Goal: Task Accomplishment & Management: Manage account settings

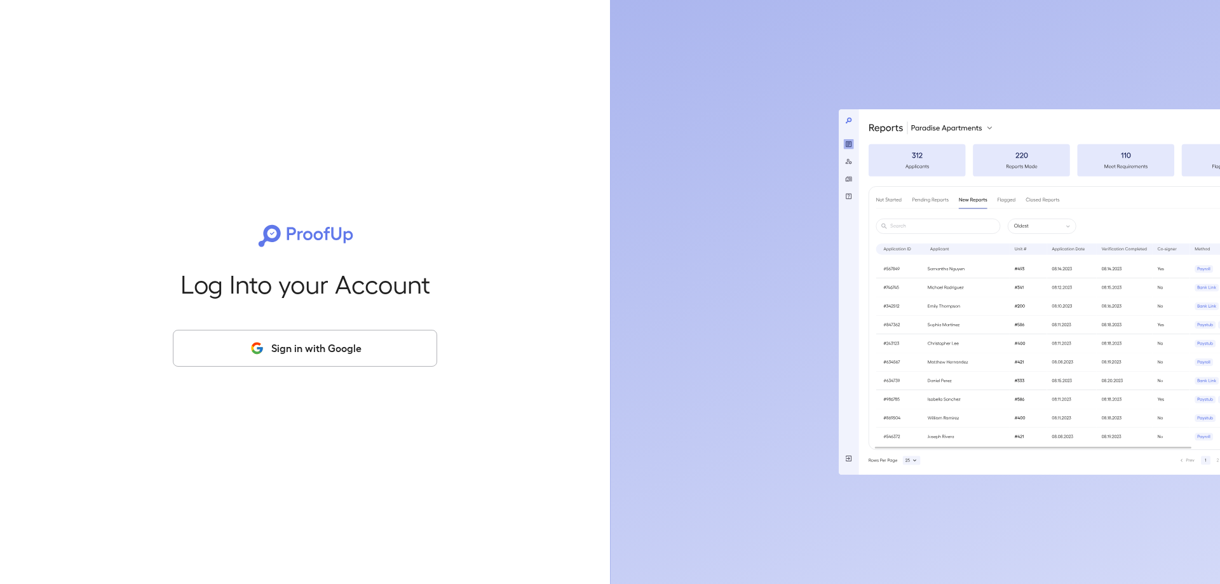
click at [215, 358] on button "Sign in with Google" at bounding box center [305, 348] width 264 height 37
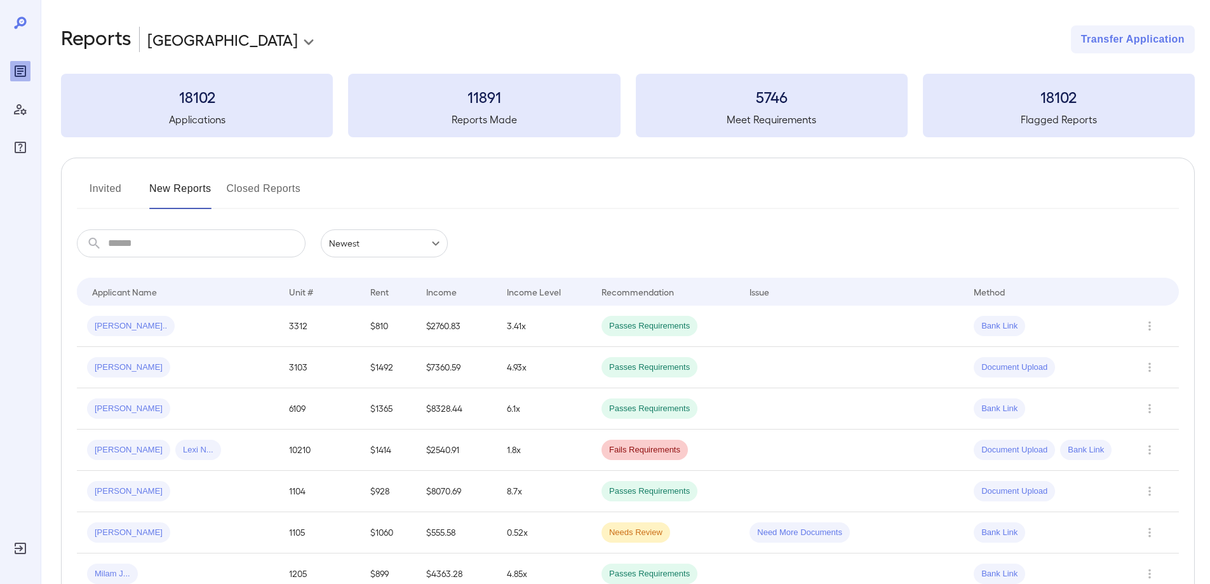
click at [102, 189] on button "Invited" at bounding box center [105, 193] width 57 height 30
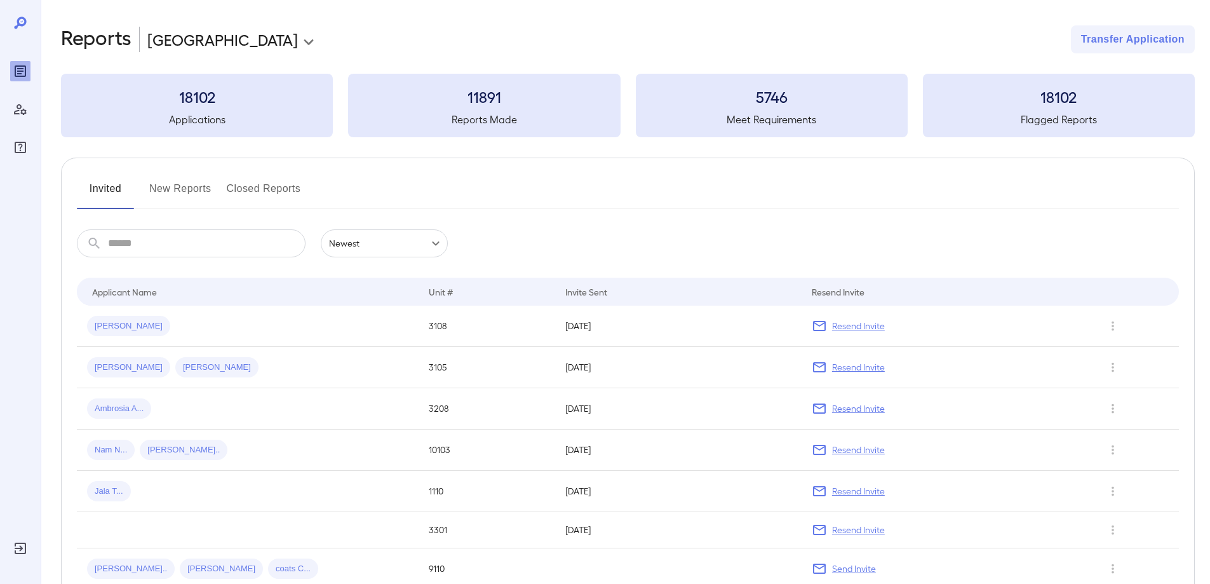
click at [151, 246] on input "text" at bounding box center [207, 243] width 198 height 28
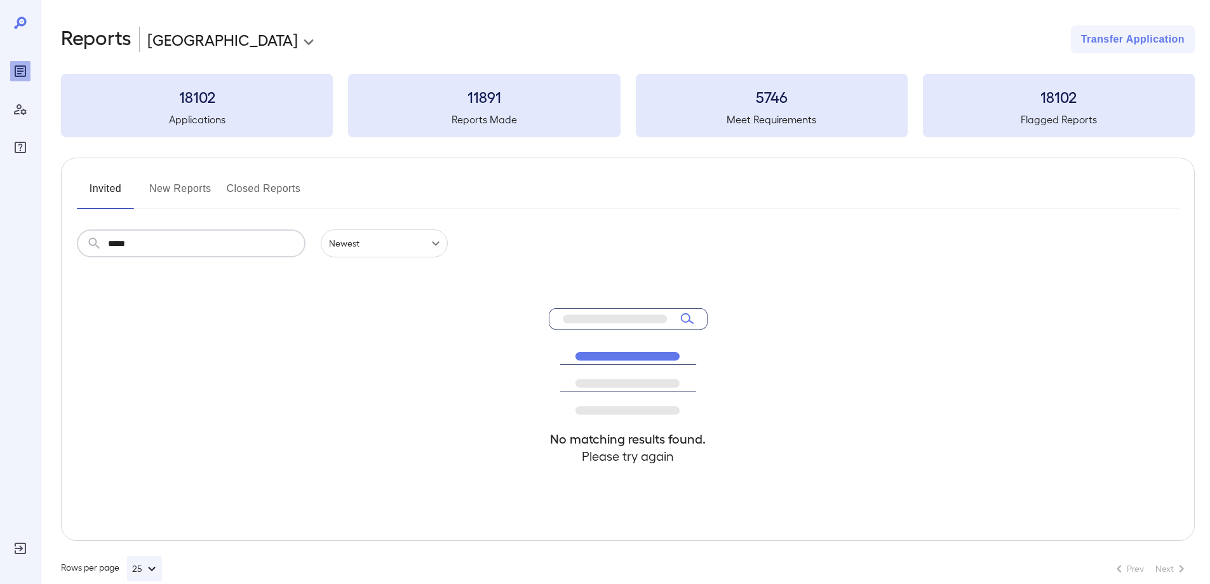
type input "*****"
click at [175, 190] on button "New Reports" at bounding box center [180, 193] width 62 height 30
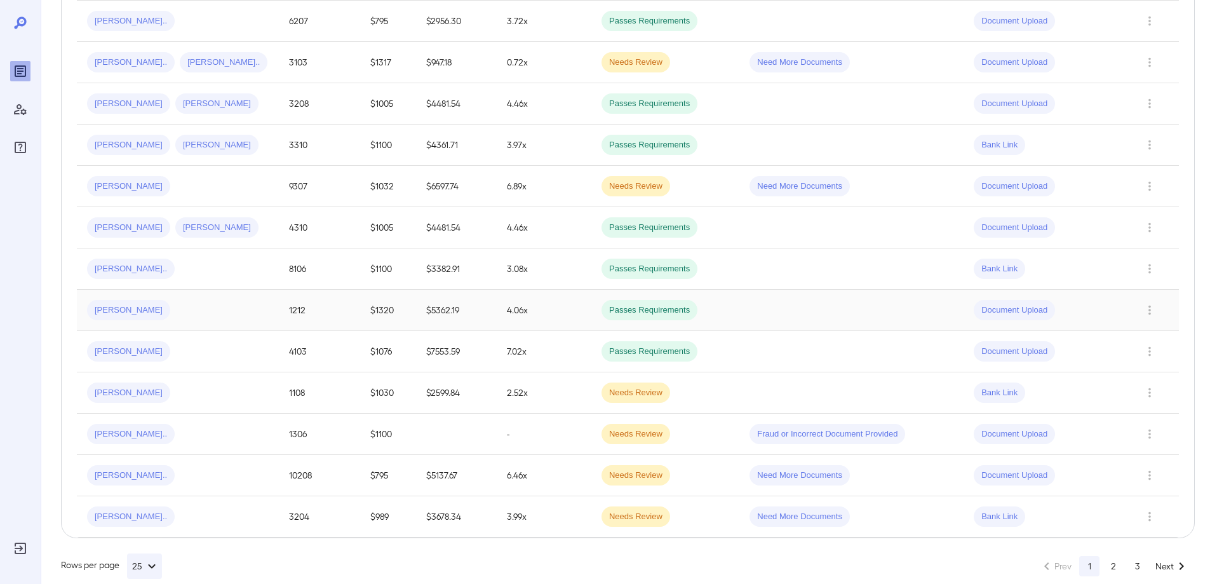
scroll to position [821, 0]
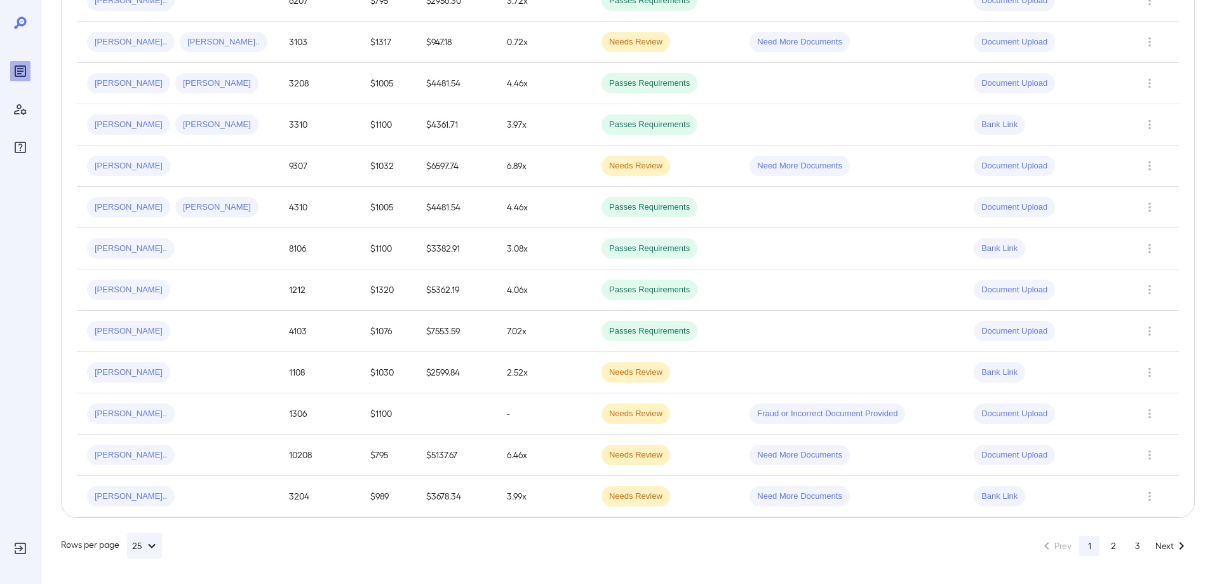
click at [1117, 544] on button "2" at bounding box center [1113, 545] width 20 height 20
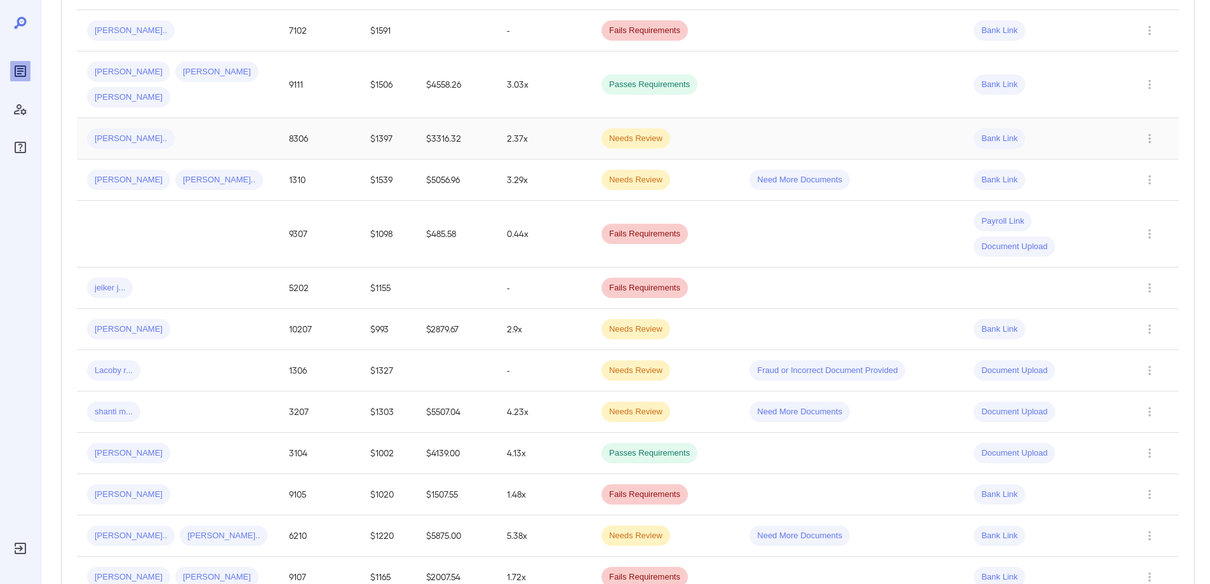
scroll to position [694, 0]
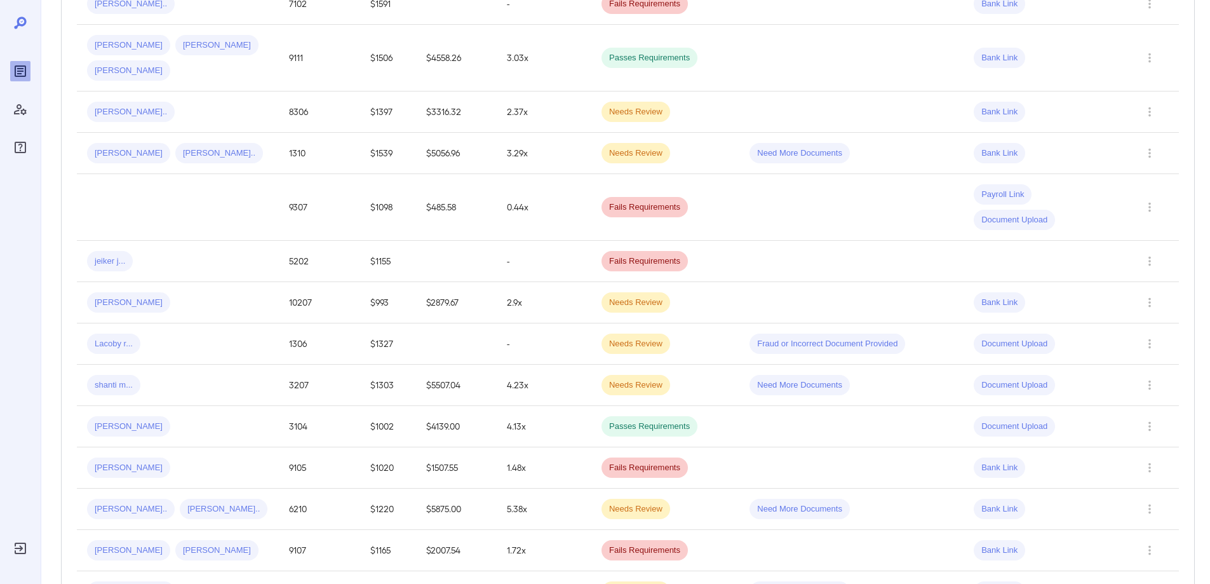
click at [201, 251] on div "jeiker j..." at bounding box center [178, 261] width 182 height 20
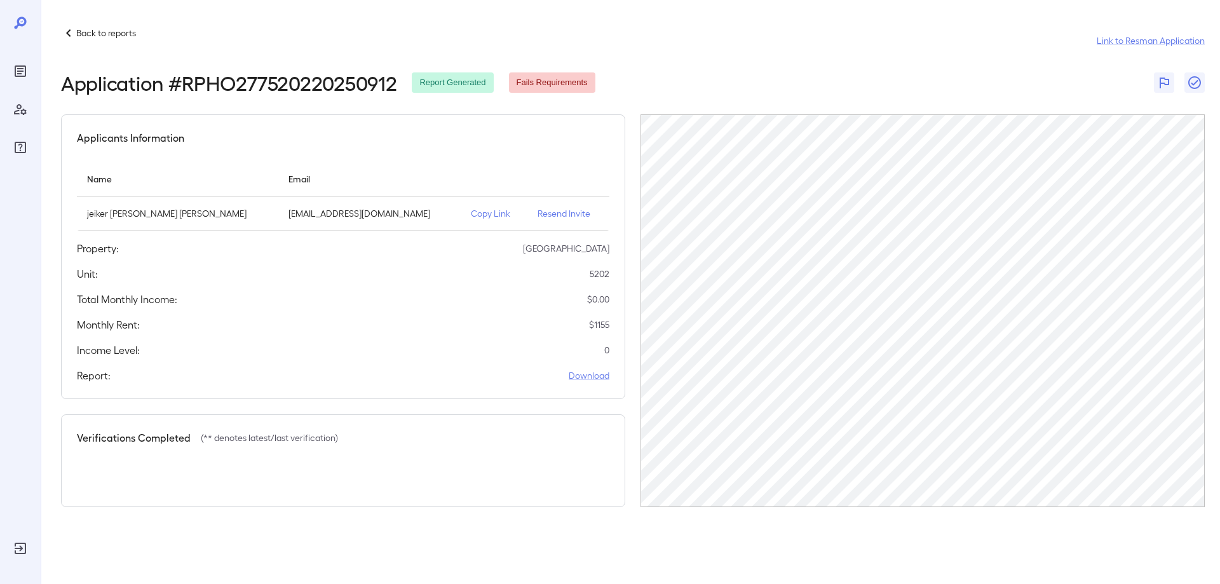
click at [537, 214] on p "Resend Invite" at bounding box center [568, 213] width 62 height 13
click at [81, 31] on p "Back to reports" at bounding box center [106, 33] width 60 height 13
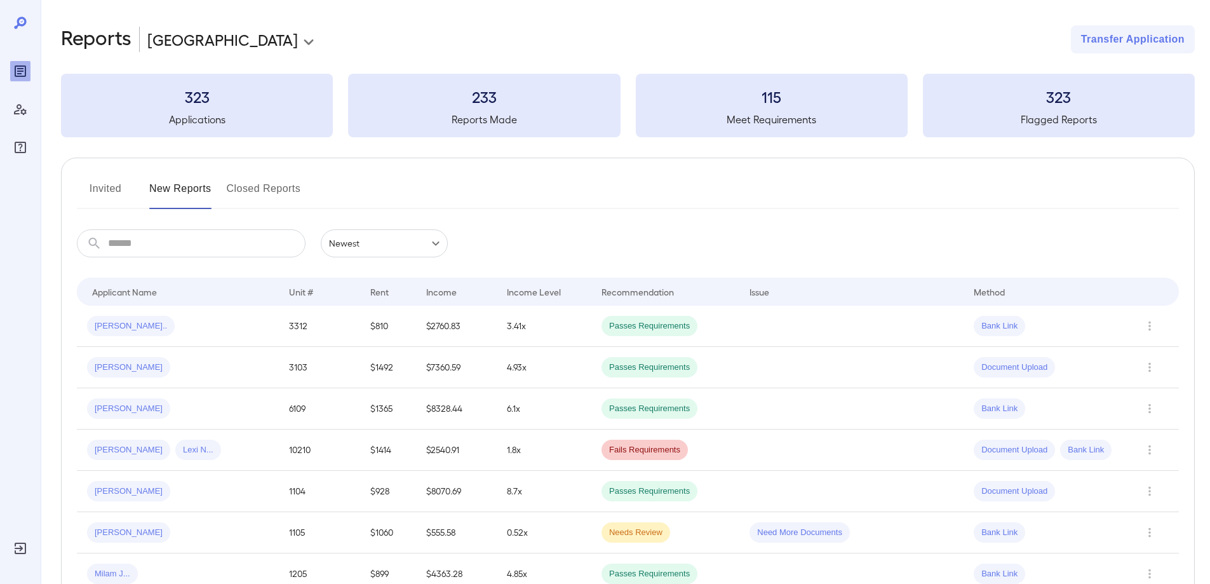
click at [226, 245] on input "text" at bounding box center [207, 243] width 198 height 28
paste input "******"
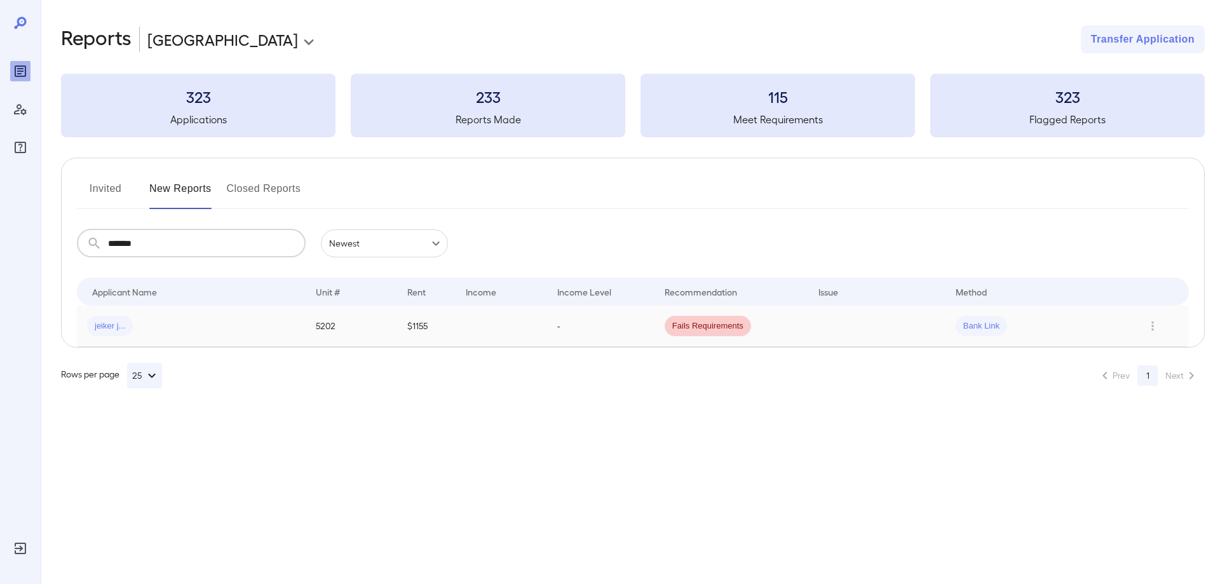
type input "******"
click at [182, 330] on div "jeiker j..." at bounding box center [191, 326] width 208 height 20
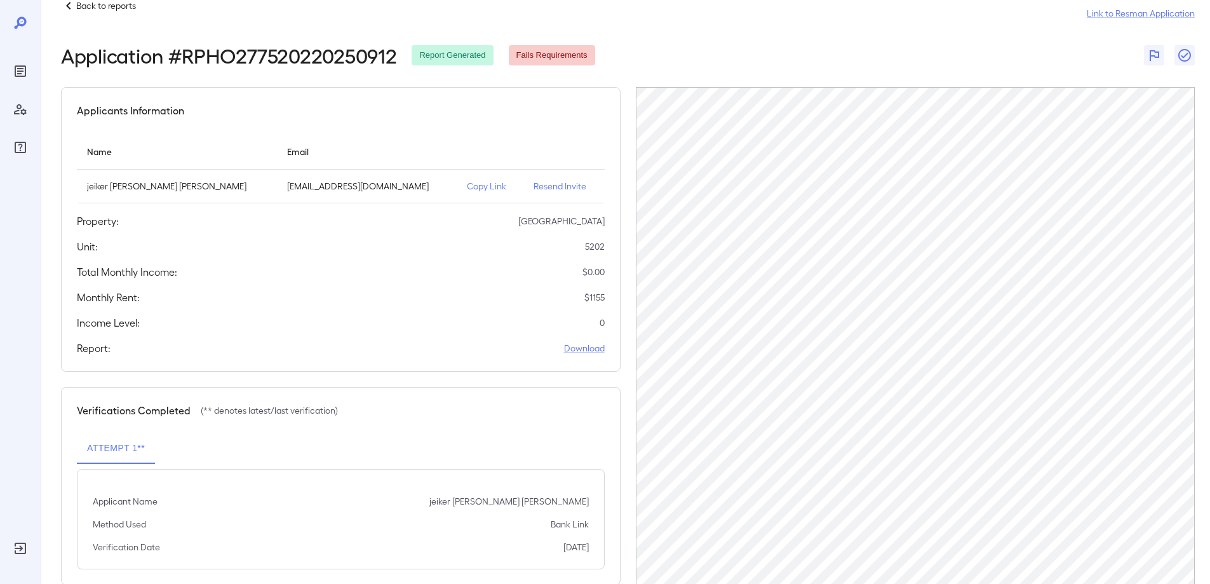
scroll to position [54, 0]
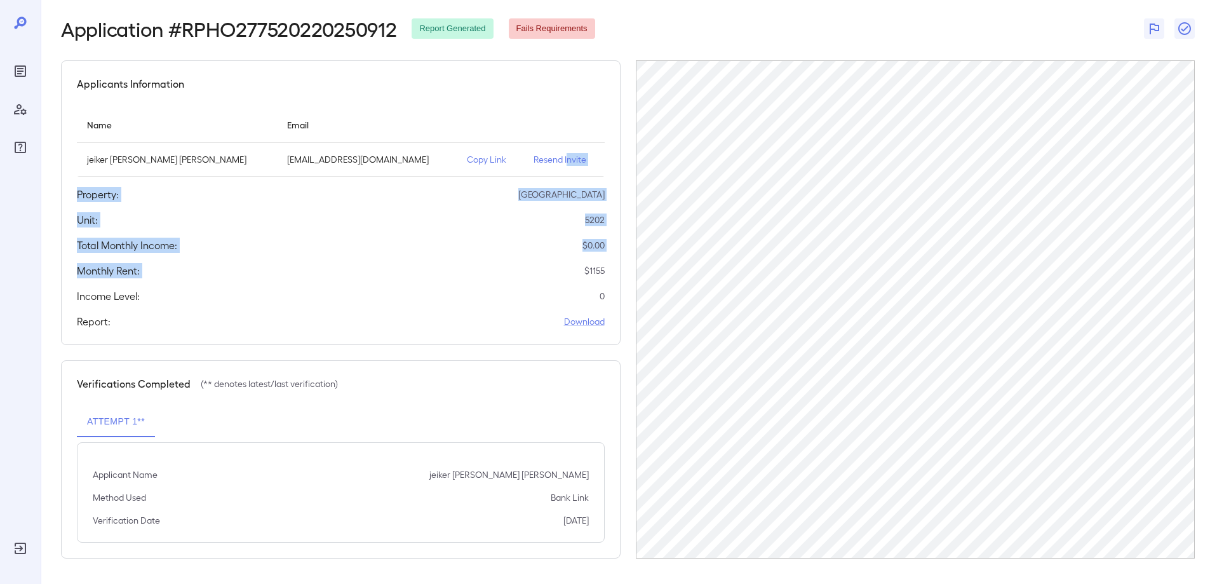
drag, startPoint x: 540, startPoint y: 159, endPoint x: 517, endPoint y: 269, distance: 111.6
click at [517, 269] on div "Applicants Information Name Email jeiker jose viera azuaje jeikerviera9@gmail.c…" at bounding box center [341, 202] width 560 height 285
click at [386, 252] on div "Total Monthly Income: $ 0.00" at bounding box center [341, 245] width 528 height 15
click at [534, 161] on p "Resend Invite" at bounding box center [564, 159] width 61 height 13
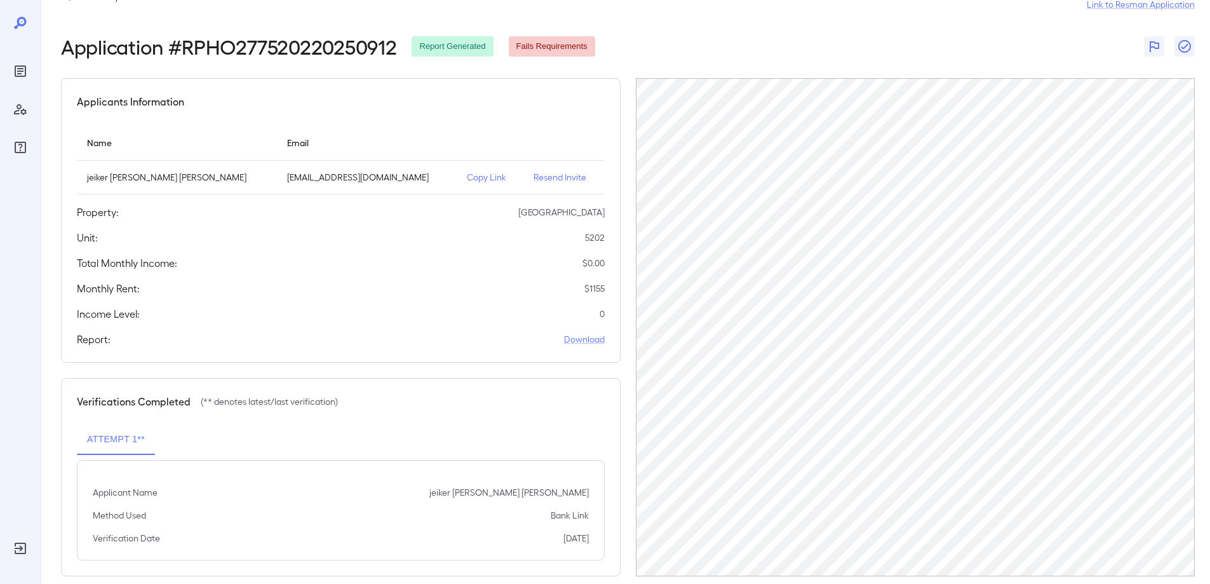
scroll to position [54, 0]
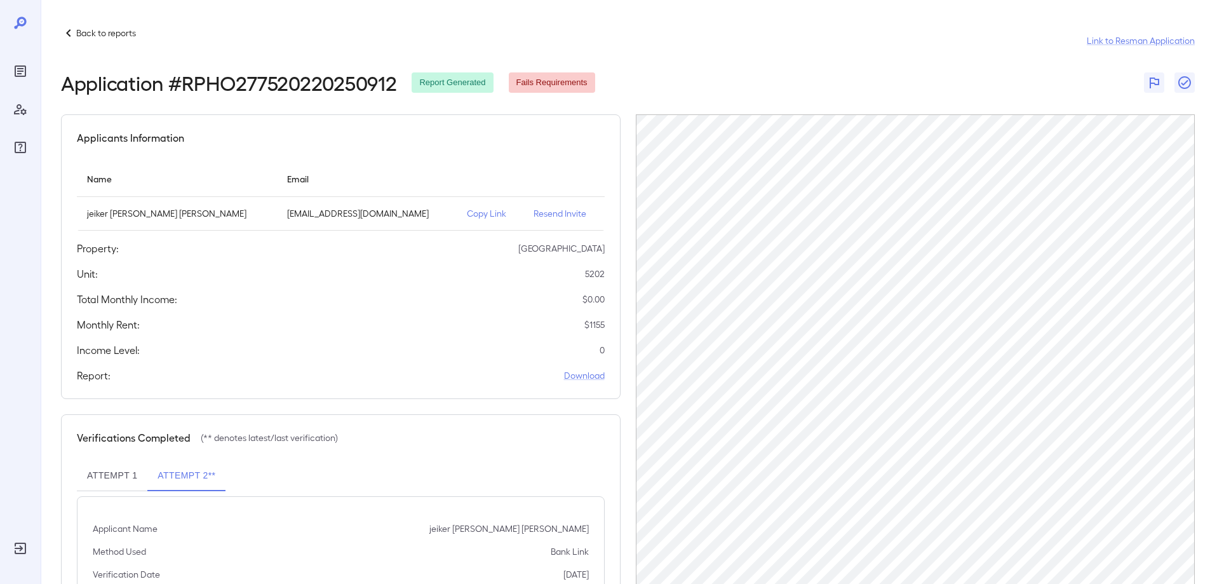
click at [86, 32] on p "Back to reports" at bounding box center [106, 33] width 60 height 13
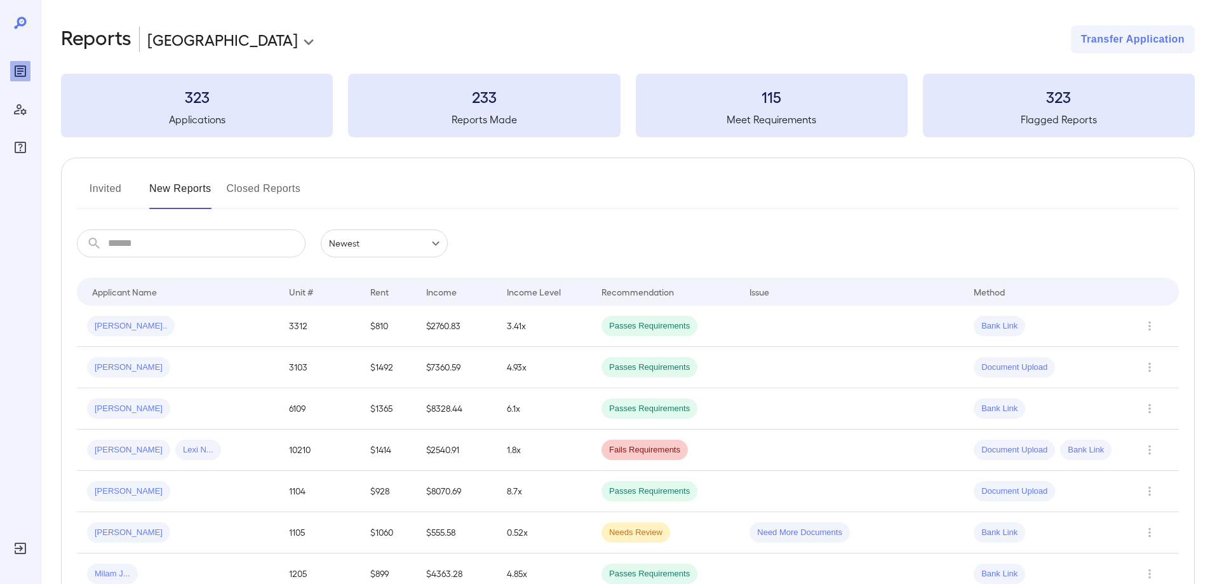
click at [158, 244] on input "text" at bounding box center [207, 243] width 198 height 28
type input "******"
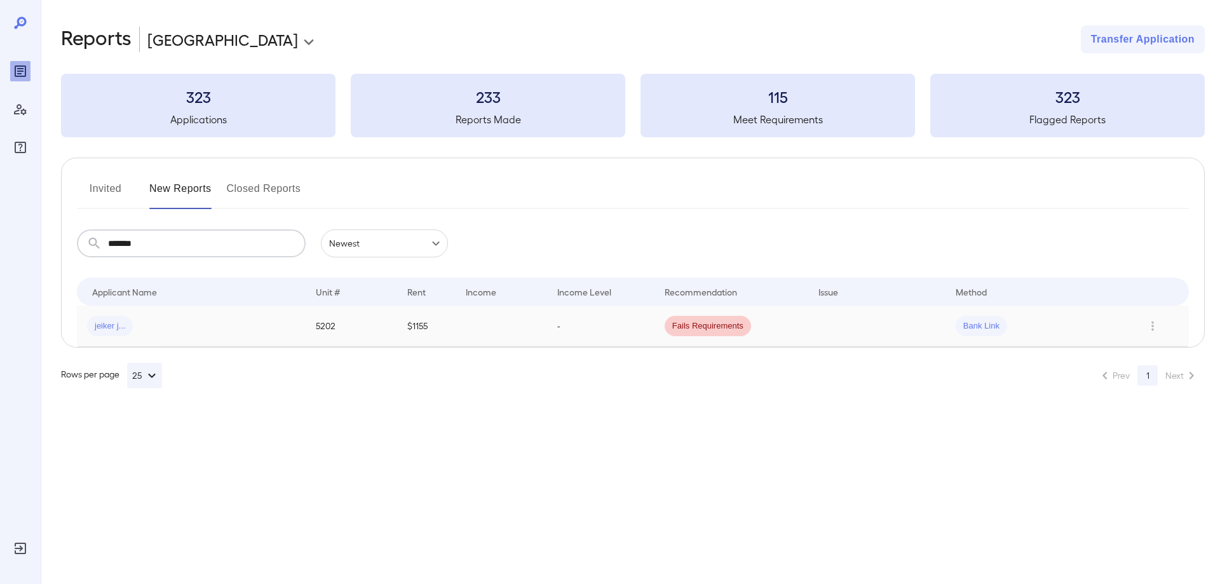
click at [205, 320] on div "jeiker j..." at bounding box center [191, 326] width 208 height 20
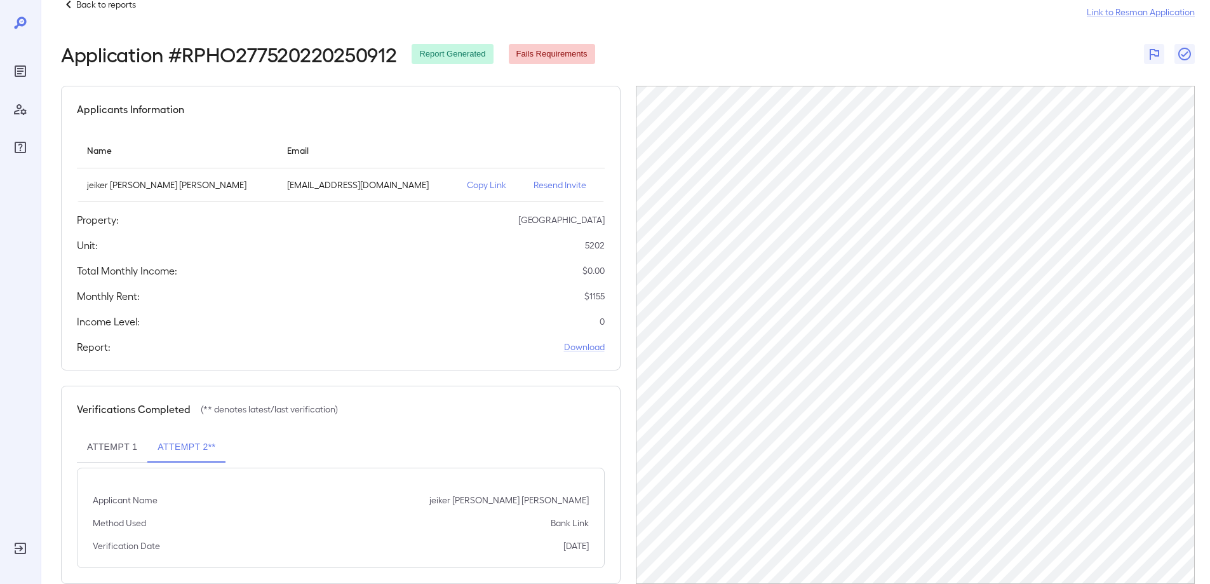
scroll to position [54, 0]
